Goal: Information Seeking & Learning: Find specific fact

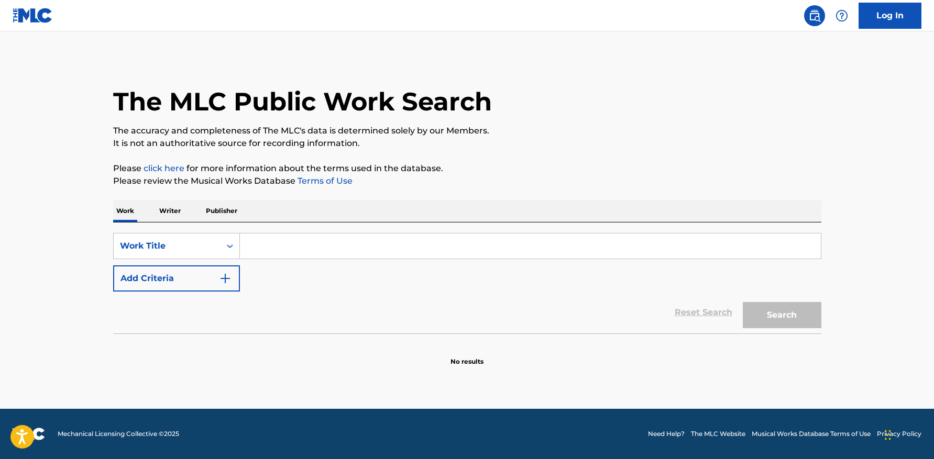
click at [307, 245] on input "Search Form" at bounding box center [530, 246] width 581 height 25
paste input "1288967476"
type input "1288967476"
drag, startPoint x: 274, startPoint y: 246, endPoint x: 280, endPoint y: 244, distance: 6.1
click at [273, 246] on input "Search Form" at bounding box center [530, 246] width 581 height 25
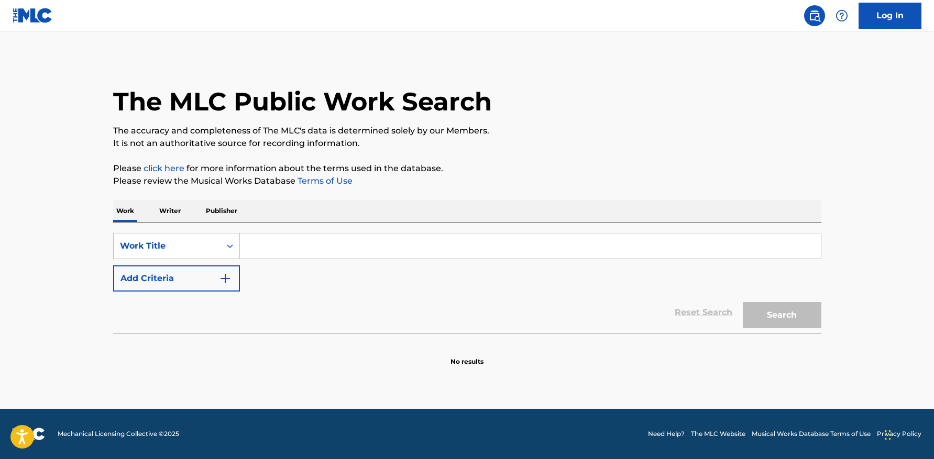
paste input "Don't Copy My Flow"
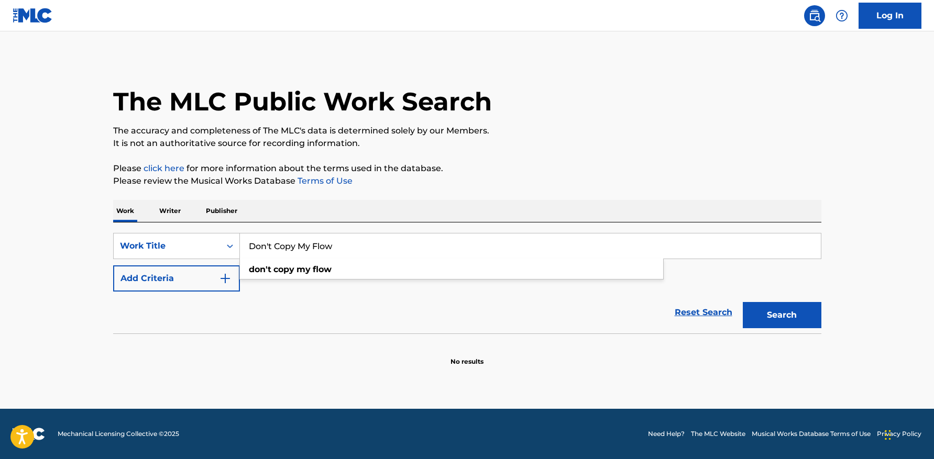
type input "Don't Copy My Flow"
click at [742, 302] on button "Search" at bounding box center [781, 315] width 79 height 26
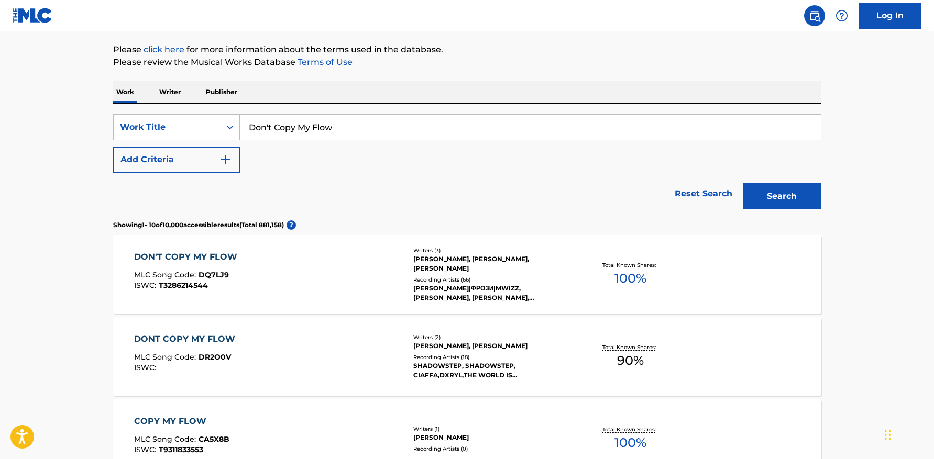
scroll to position [134, 0]
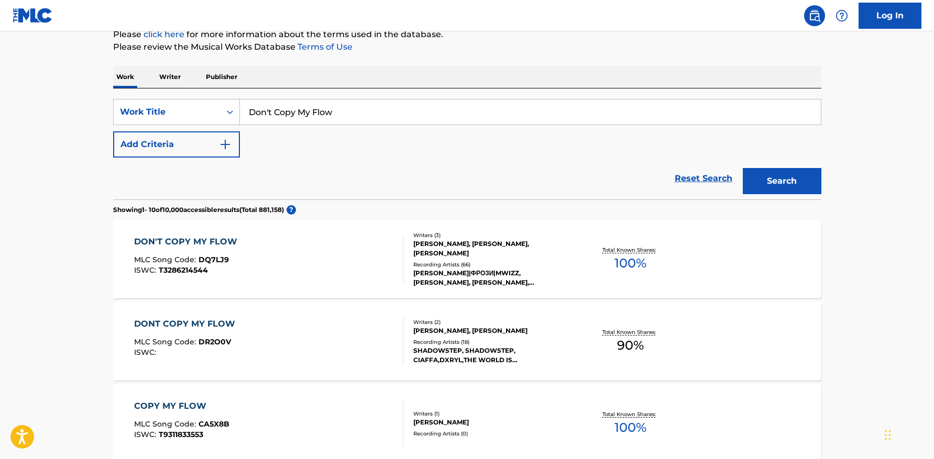
click at [213, 142] on button "Add Criteria" at bounding box center [176, 144] width 127 height 26
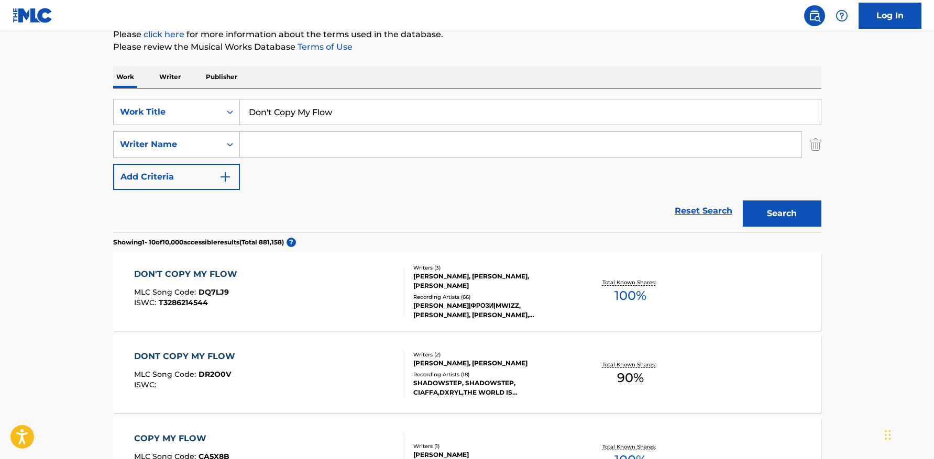
click at [301, 149] on input "Search Form" at bounding box center [520, 144] width 561 height 25
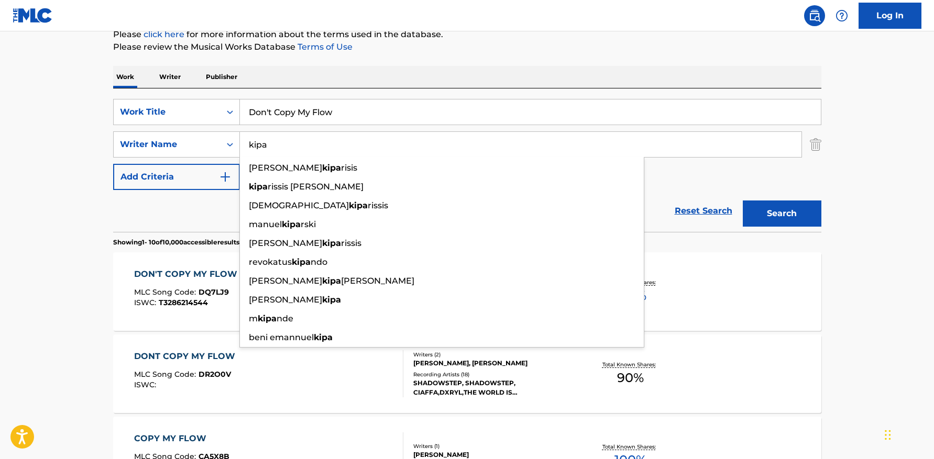
type input "kipa"
click at [742, 201] on button "Search" at bounding box center [781, 214] width 79 height 26
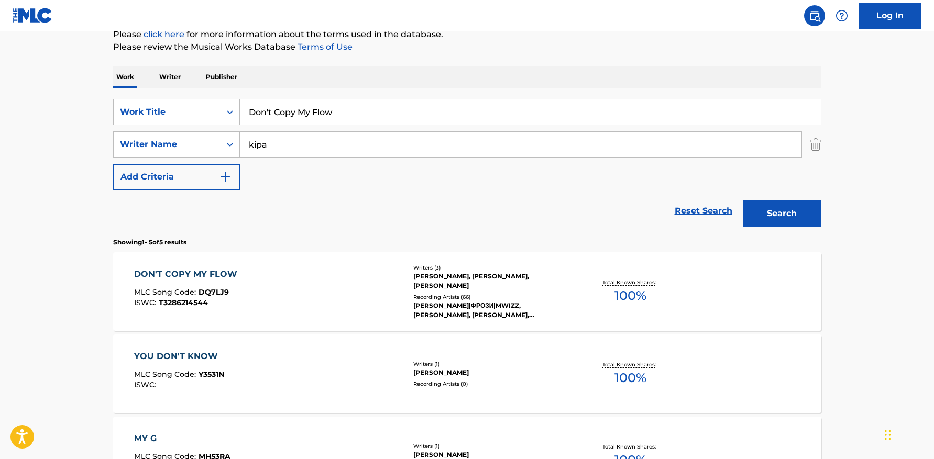
click at [346, 291] on div "DON'T COPY MY FLOW MLC Song Code : DQ7LJ9 ISWC : T3286214544" at bounding box center [268, 291] width 269 height 47
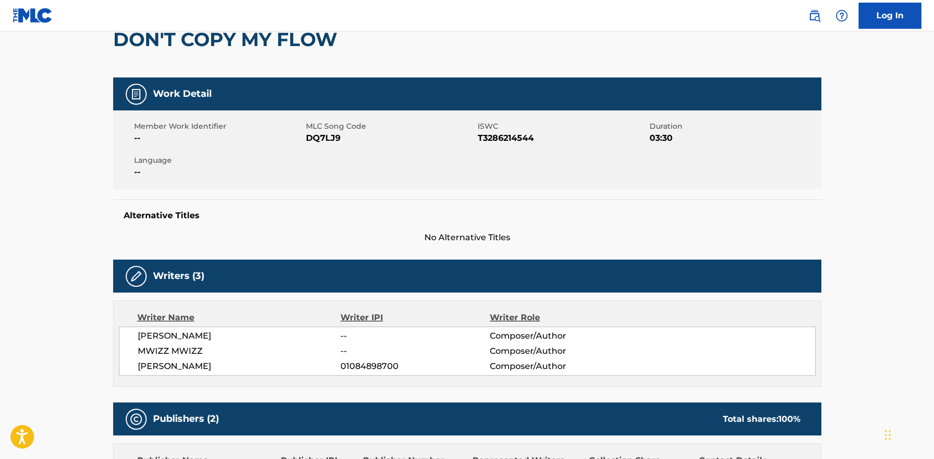
scroll to position [110, 0]
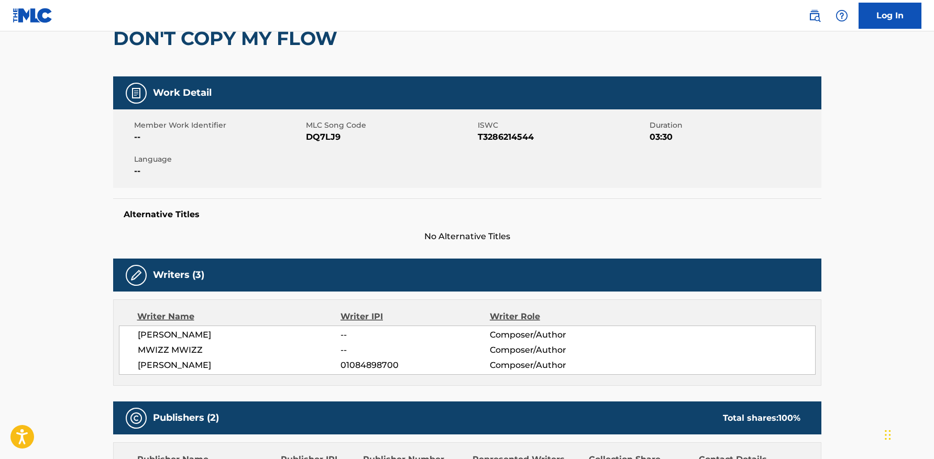
click at [324, 137] on span "DQ7LJ9" at bounding box center [390, 137] width 169 height 13
copy span "DQ7LJ9"
